Goal: Task Accomplishment & Management: Manage account settings

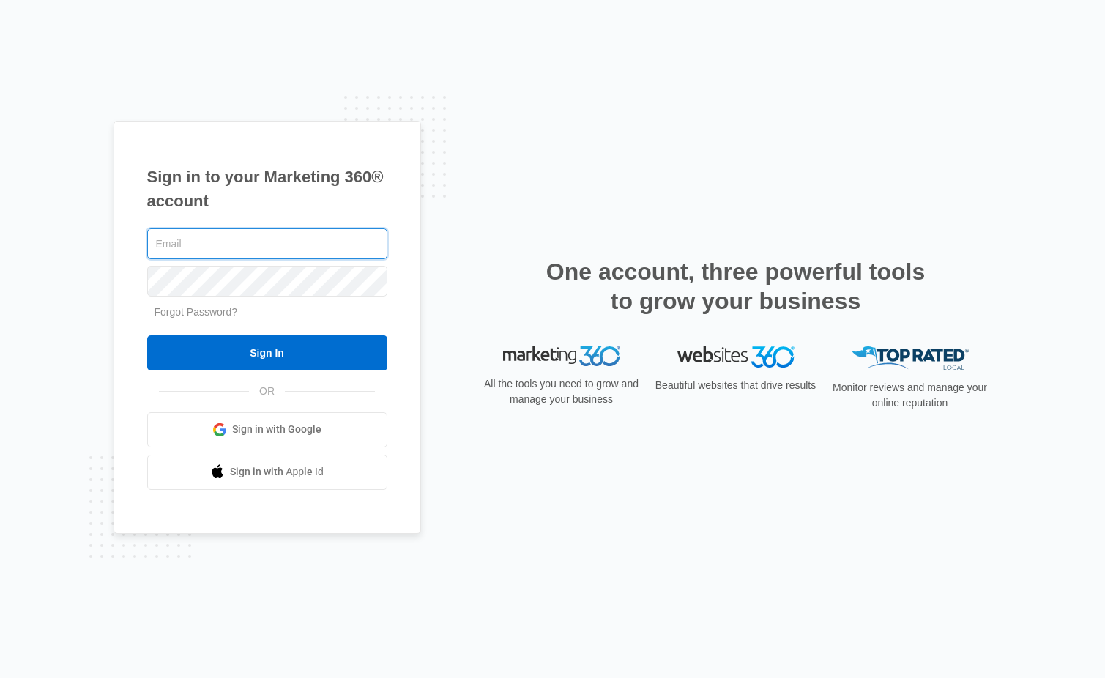
click at [271, 244] on input "text" at bounding box center [267, 243] width 240 height 31
paste input "scott.woodruff@compass.com"
type input "scott.woodruff@compass.com"
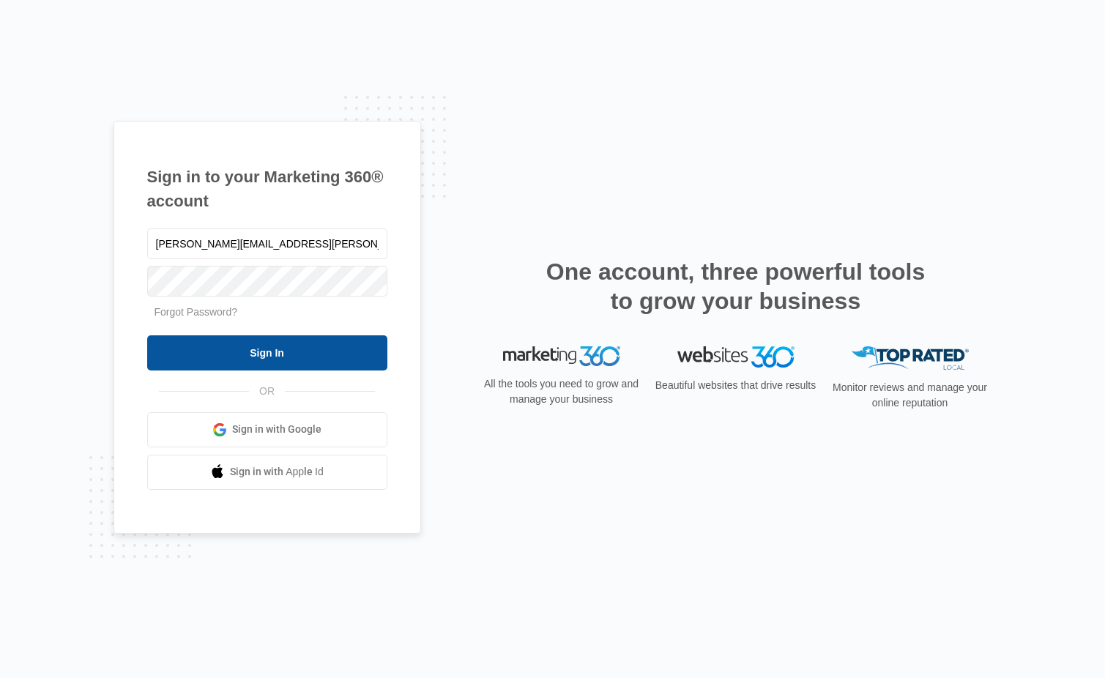
click at [240, 343] on input "Sign In" at bounding box center [267, 352] width 240 height 35
